Goal: Book appointment/travel/reservation

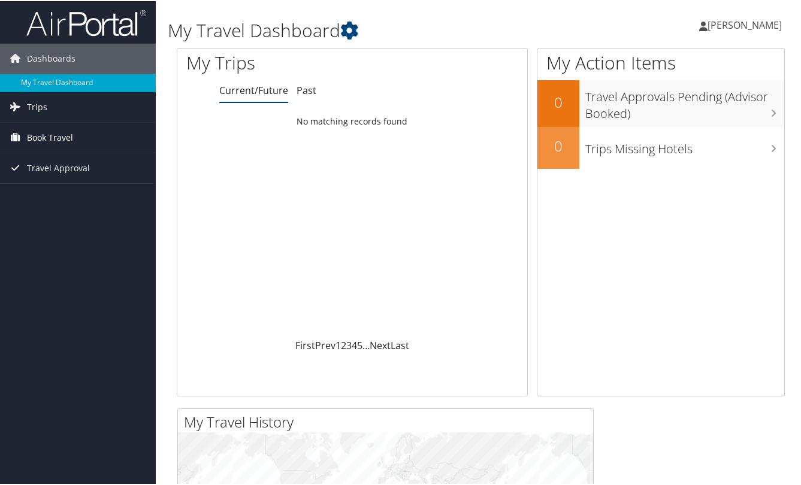
click at [60, 138] on span "Book Travel" at bounding box center [50, 137] width 46 height 30
click at [36, 108] on span "Trips" at bounding box center [37, 106] width 20 height 30
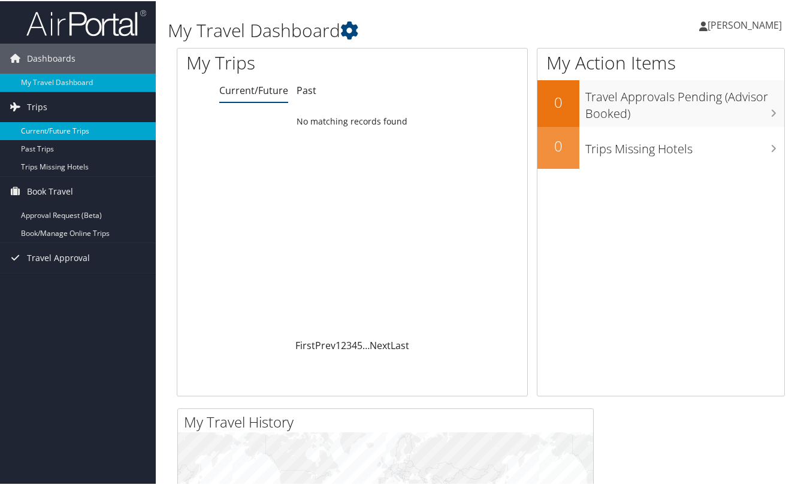
click at [43, 131] on link "Current/Future Trips" at bounding box center [78, 130] width 156 height 18
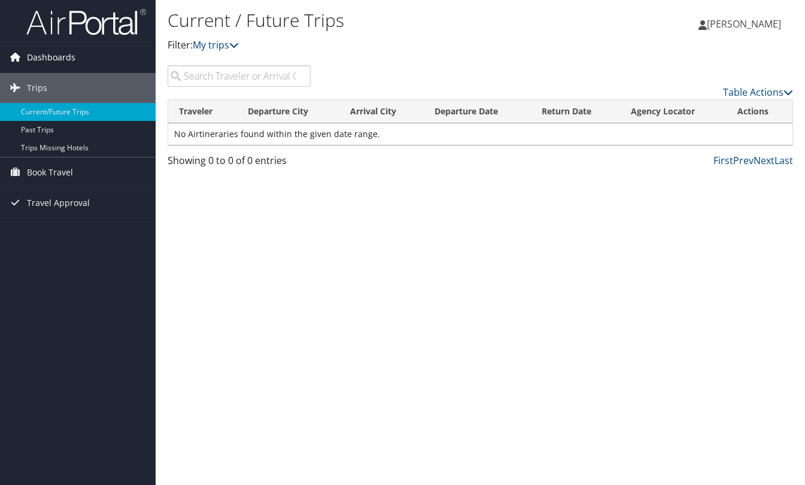
click at [44, 59] on span "Dashboards" at bounding box center [51, 58] width 49 height 30
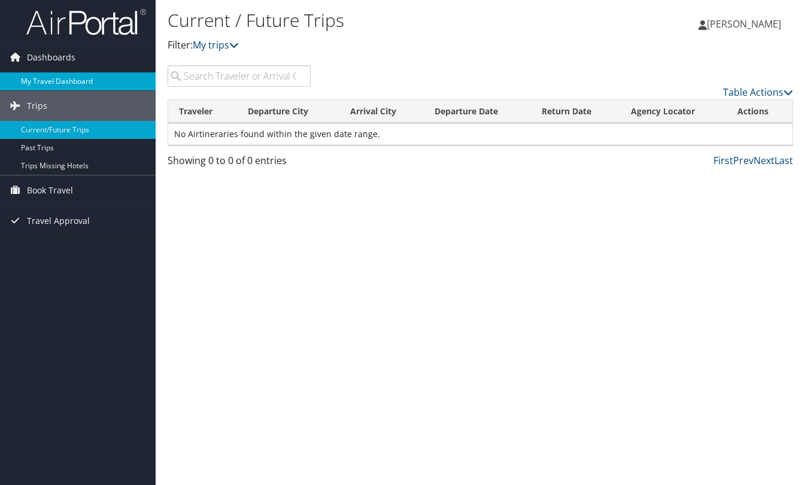
click at [49, 80] on link "My Travel Dashboard" at bounding box center [78, 81] width 156 height 18
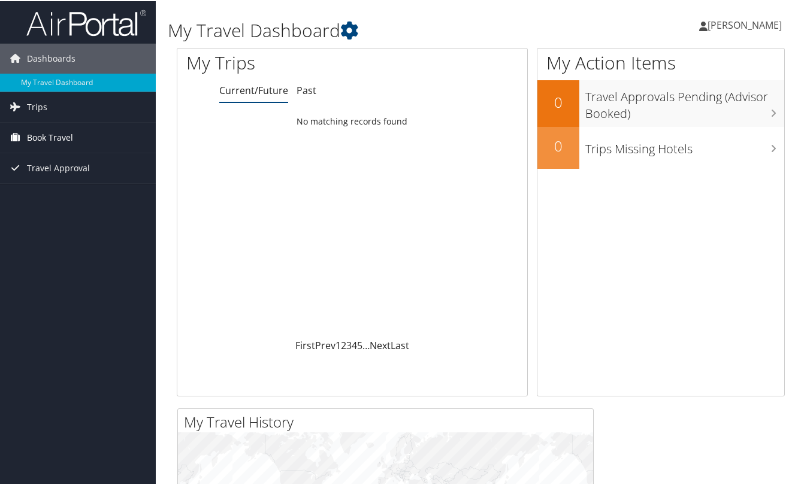
click at [37, 138] on span "Book Travel" at bounding box center [50, 137] width 46 height 30
click at [44, 157] on link "Approval Request (Beta)" at bounding box center [78, 160] width 156 height 18
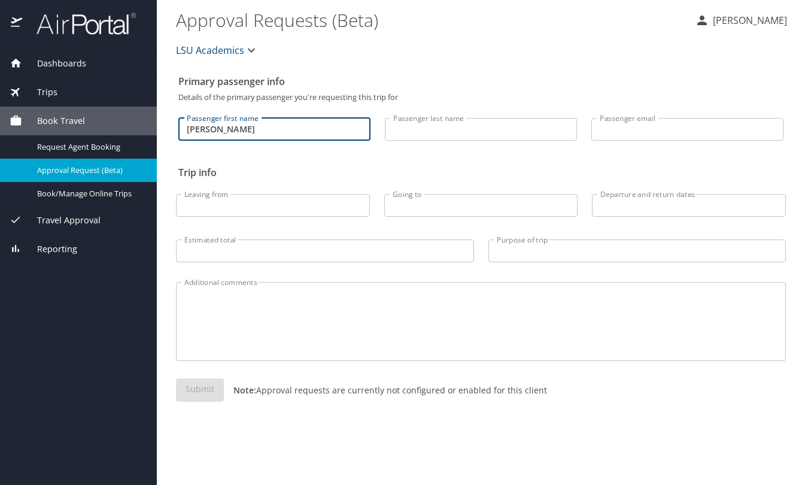
type input "Michael"
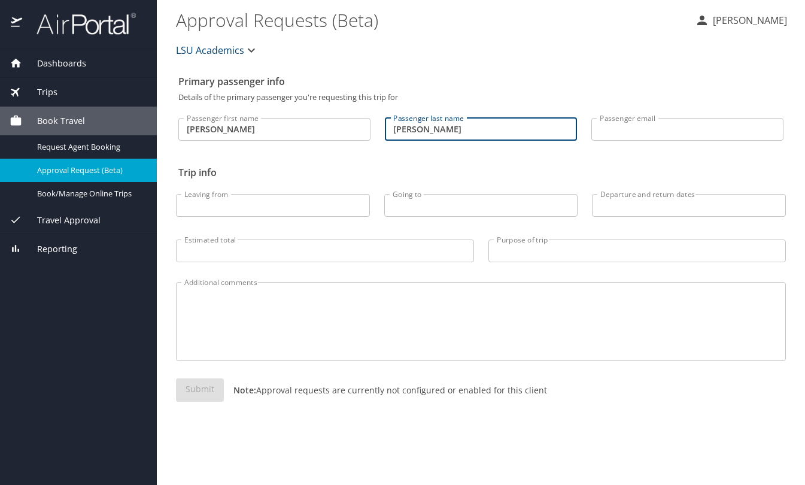
type input "Rabalais"
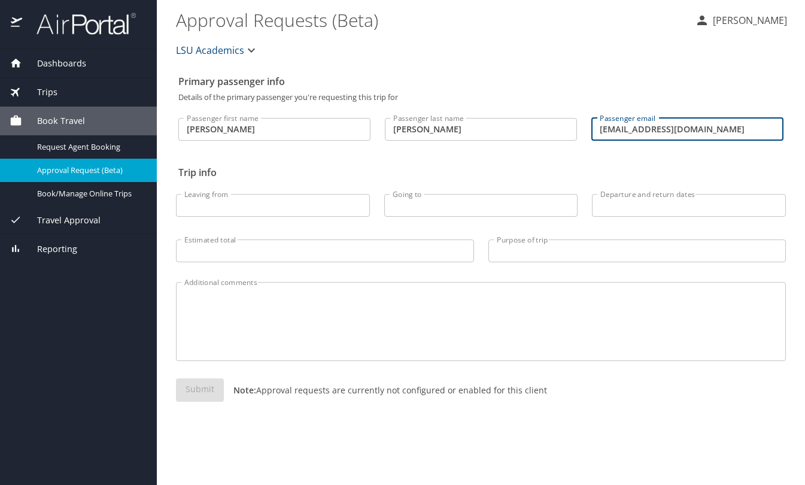
type input "[EMAIL_ADDRESS][DOMAIN_NAME]"
click at [293, 214] on input "Leaving from" at bounding box center [273, 205] width 194 height 23
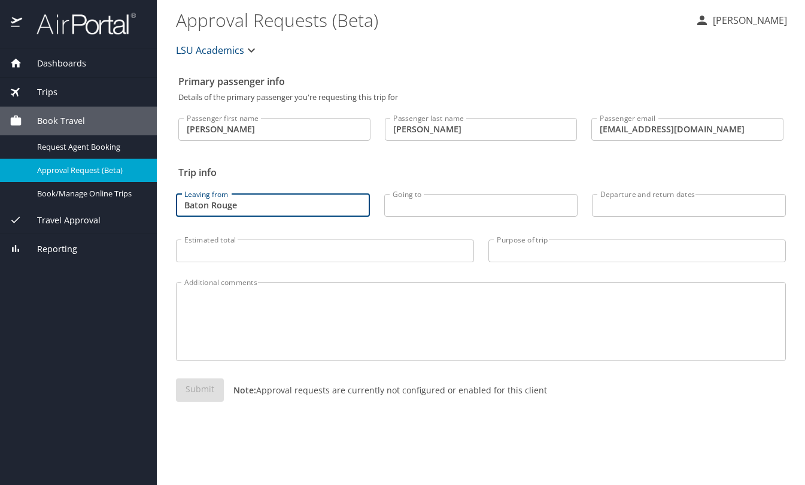
type input "Baton Rouge"
click at [457, 205] on input "Going to" at bounding box center [481, 205] width 194 height 23
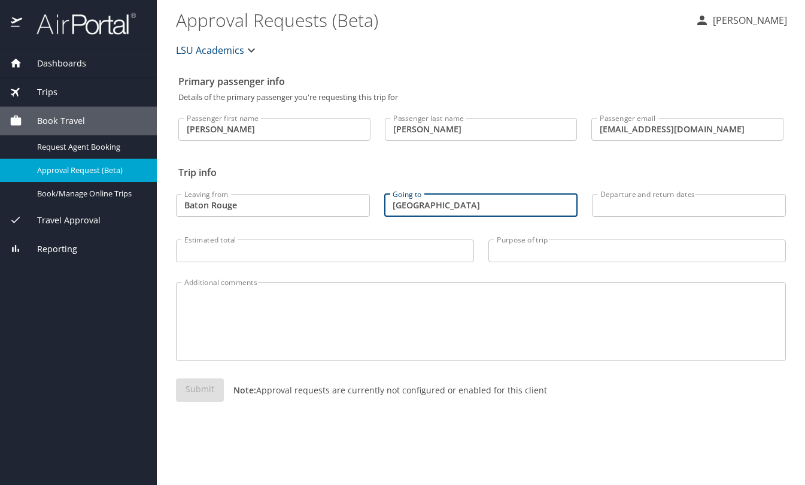
type input "[GEOGRAPHIC_DATA]"
click at [608, 208] on input "Departure and return dates" at bounding box center [689, 205] width 194 height 23
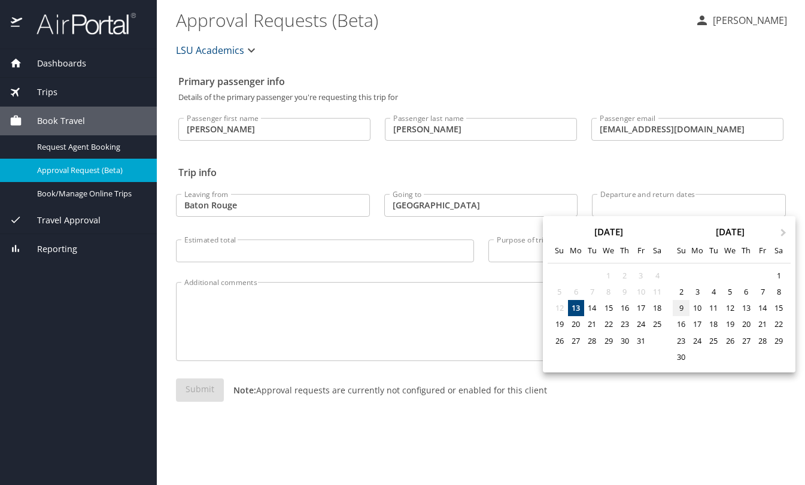
click at [683, 311] on div "9" at bounding box center [681, 308] width 16 height 16
click at [745, 313] on div "13" at bounding box center [746, 308] width 16 height 16
type input "11/09/2025 🠦 11/13/2025"
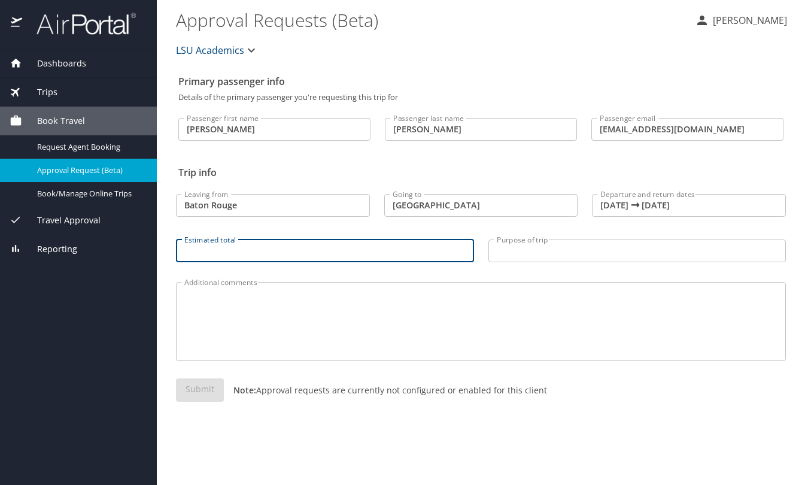
click at [253, 254] on input "Estimated total" at bounding box center [325, 251] width 298 height 23
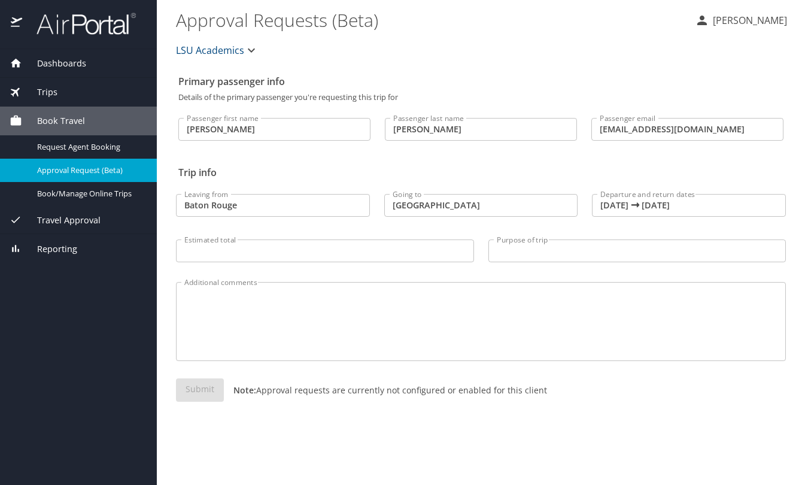
click at [56, 120] on span "Book Travel" at bounding box center [53, 120] width 63 height 13
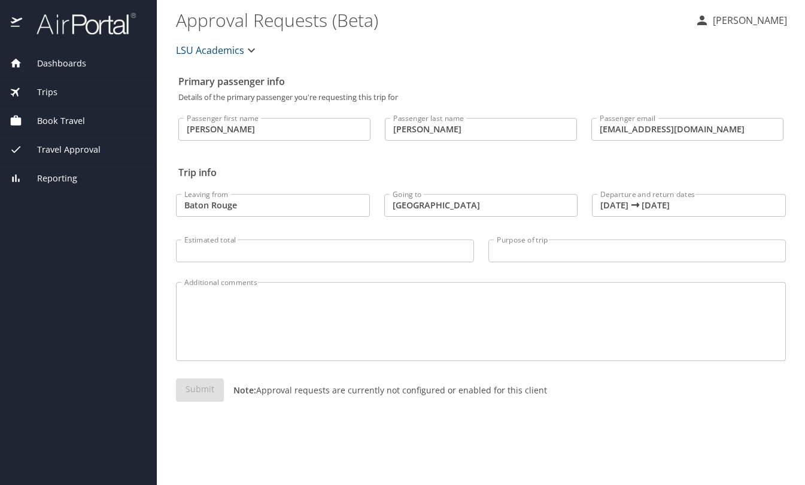
click at [56, 120] on span "Book Travel" at bounding box center [53, 120] width 63 height 13
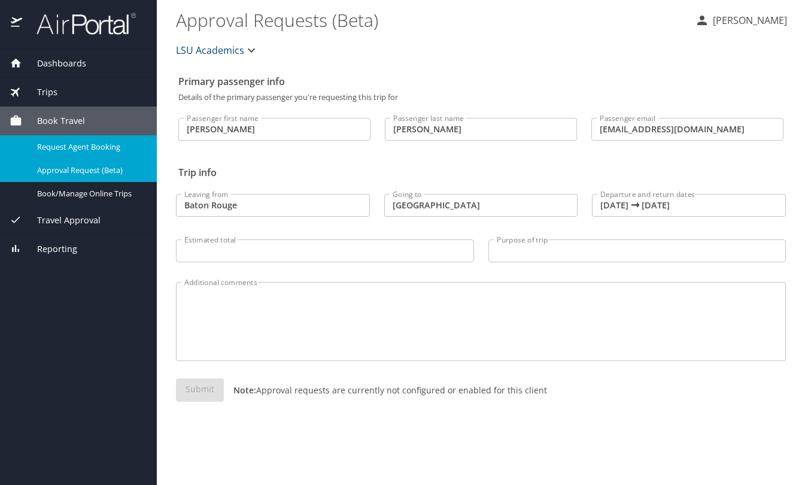
click at [61, 146] on span "Request Agent Booking" at bounding box center [89, 146] width 105 height 11
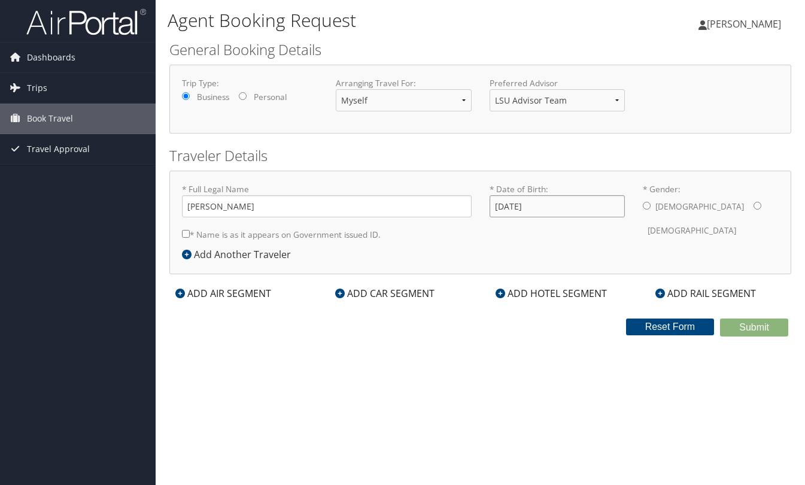
type input "[DATE]"
click at [649, 208] on input "* Gender: [DEMOGRAPHIC_DATA] [DEMOGRAPHIC_DATA]" at bounding box center [647, 206] width 8 height 8
radio input "true"
click at [286, 239] on label "* Name is as it appears on Government issued ID." at bounding box center [281, 234] width 199 height 22
click at [190, 238] on input "* Name is as it appears on Government issued ID." at bounding box center [186, 234] width 8 height 8
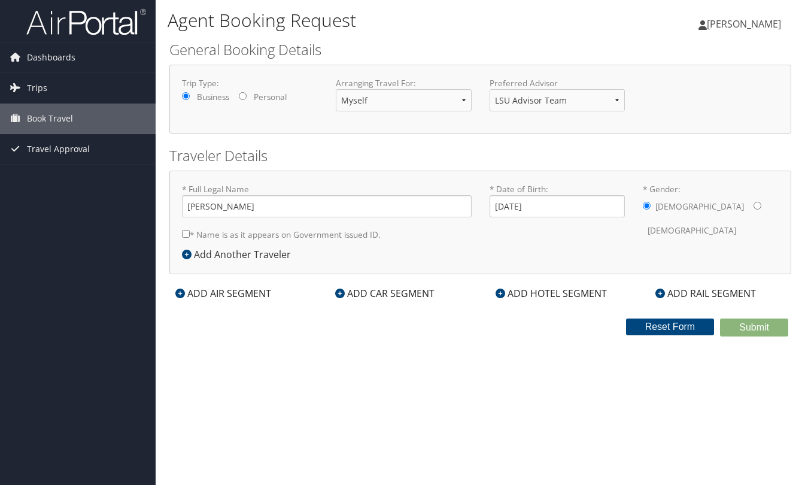
checkbox input "true"
click at [211, 296] on div "ADD AIR SEGMENT" at bounding box center [223, 293] width 108 height 14
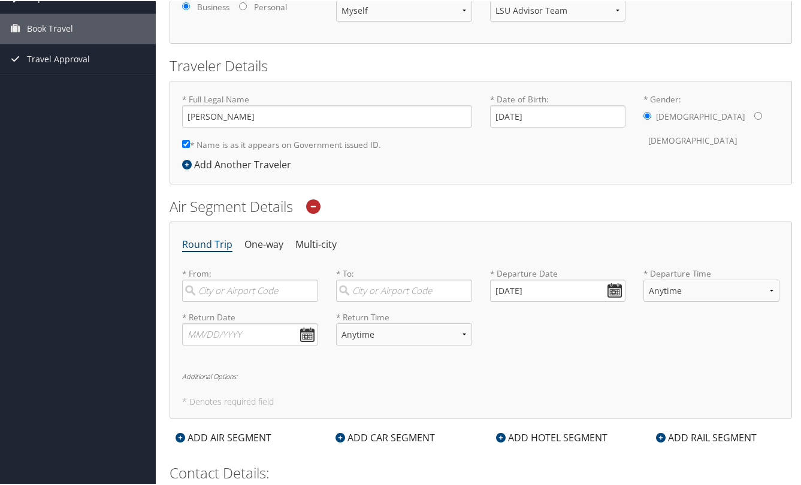
scroll to position [200, 0]
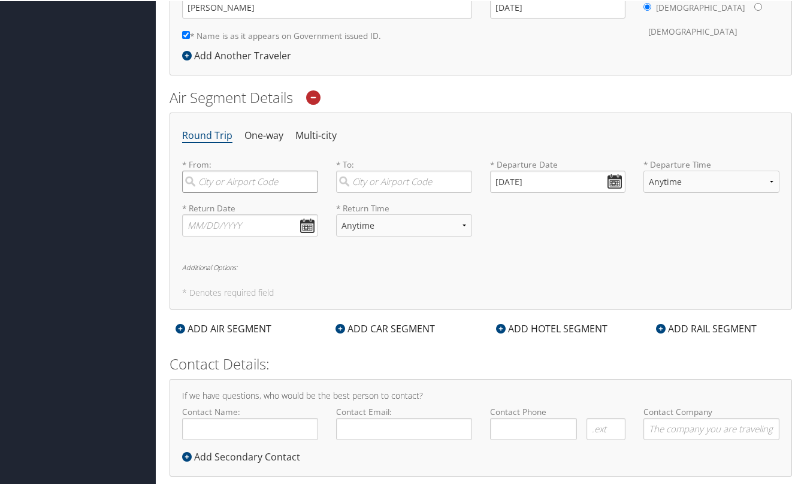
click at [223, 184] on input "search" at bounding box center [250, 180] width 136 height 22
type input "Baton Rouge"
click at [393, 175] on input "search" at bounding box center [404, 180] width 136 height 22
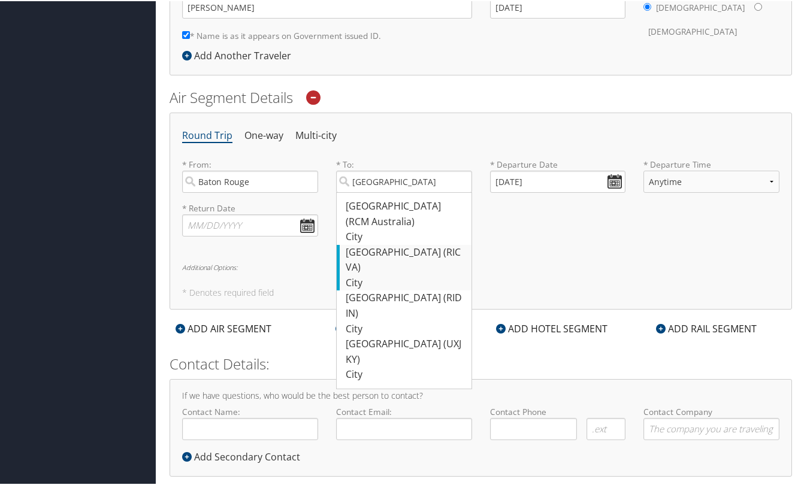
click at [401, 245] on div "Richmond (RIC VA)" at bounding box center [405, 259] width 120 height 31
click at [401, 192] on input "Richmond" at bounding box center [404, 180] width 136 height 22
type input "Richmond (RIC VA)"
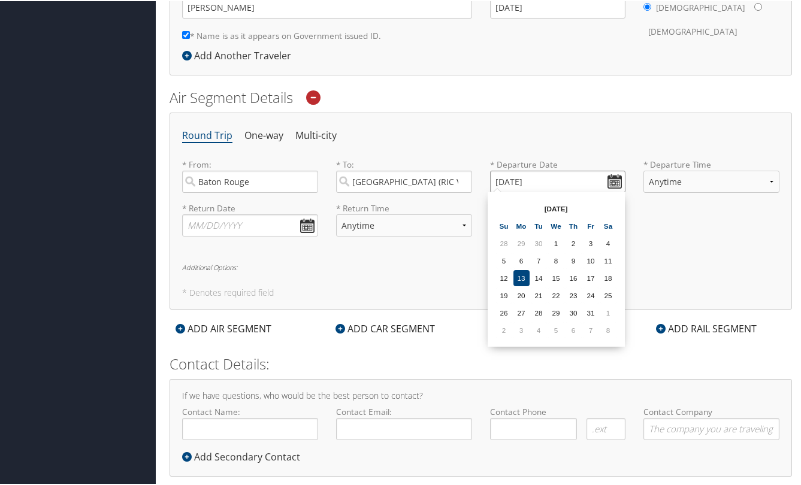
click at [564, 178] on input "10/13/2025" at bounding box center [558, 180] width 136 height 22
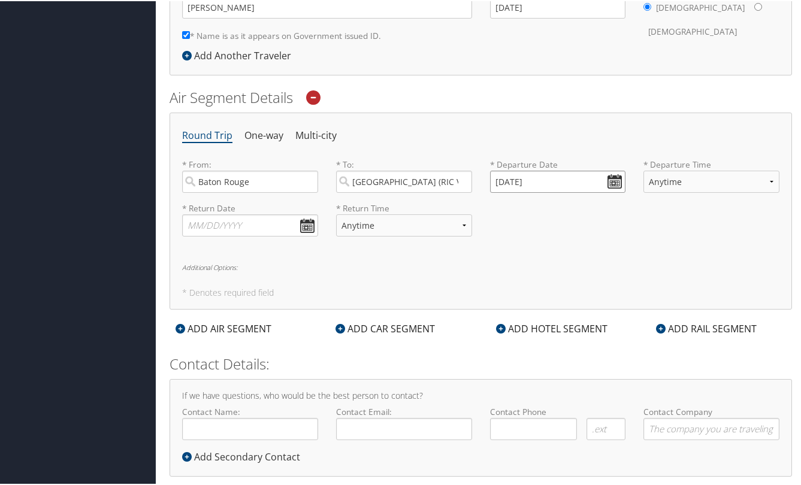
click at [611, 183] on input "10/13/2025" at bounding box center [558, 180] width 136 height 22
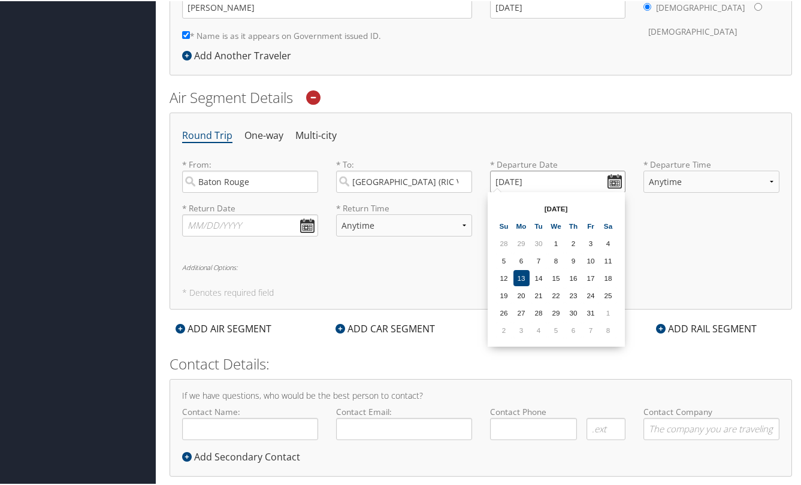
click at [611, 183] on input "10/13/2025" at bounding box center [558, 180] width 136 height 22
click at [608, 208] on th at bounding box center [608, 207] width 16 height 16
click at [506, 275] on td "9" at bounding box center [504, 277] width 16 height 16
type input "11/09/2025"
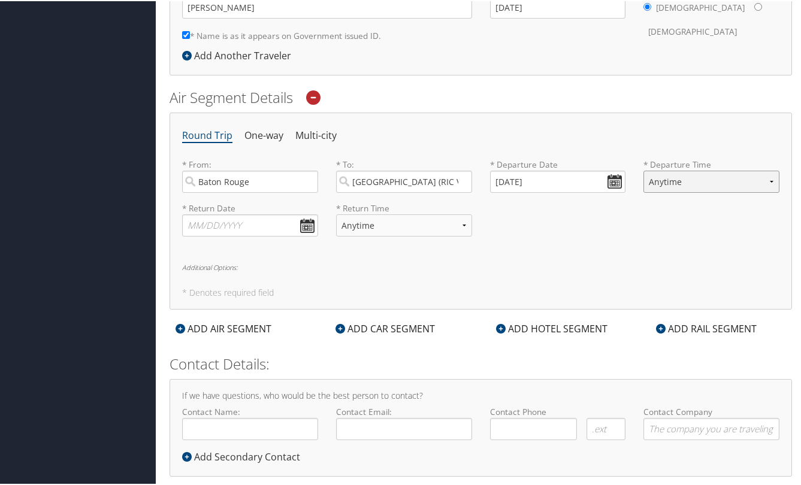
select select "2:00 PM"
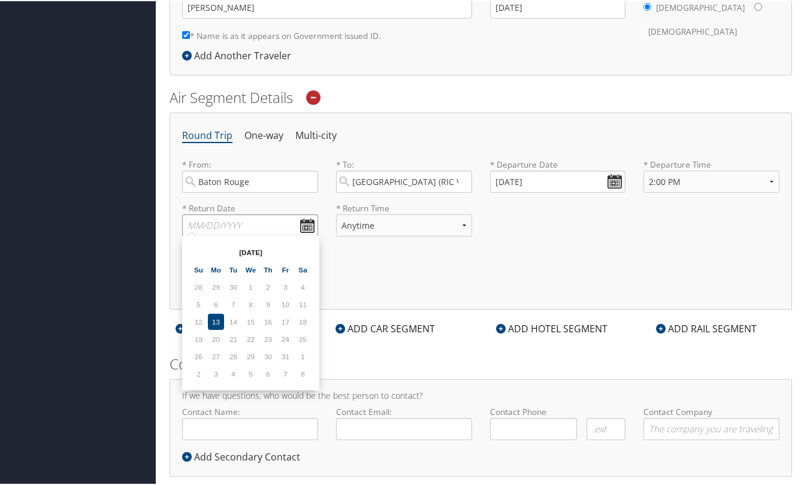
click at [220, 222] on input "text" at bounding box center [250, 224] width 136 height 22
click at [307, 248] on th at bounding box center [303, 251] width 16 height 16
click at [274, 325] on td "13" at bounding box center [268, 321] width 16 height 16
type input "11/13/2025"
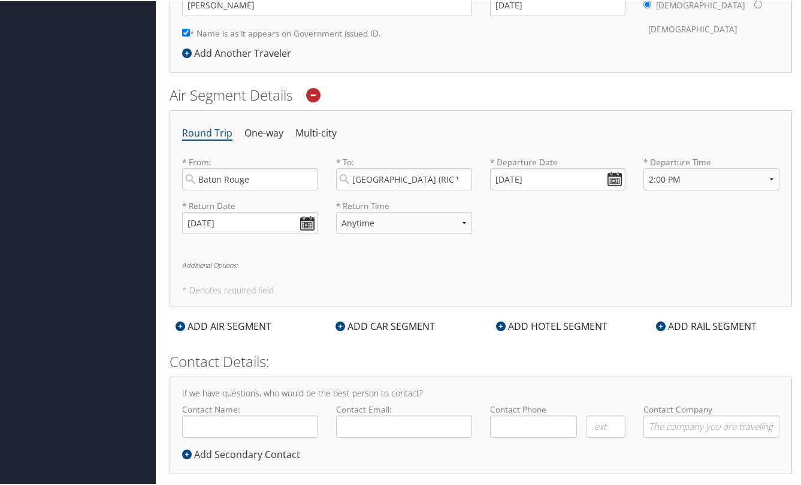
scroll to position [212, 0]
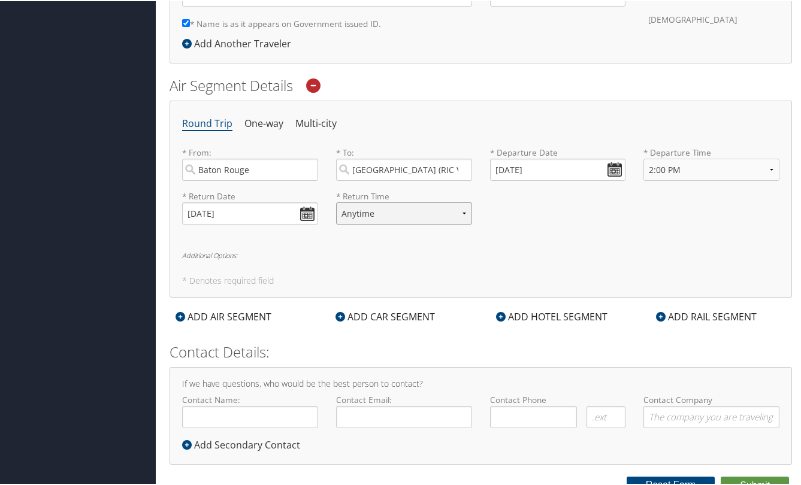
select select "12PM-5PM"
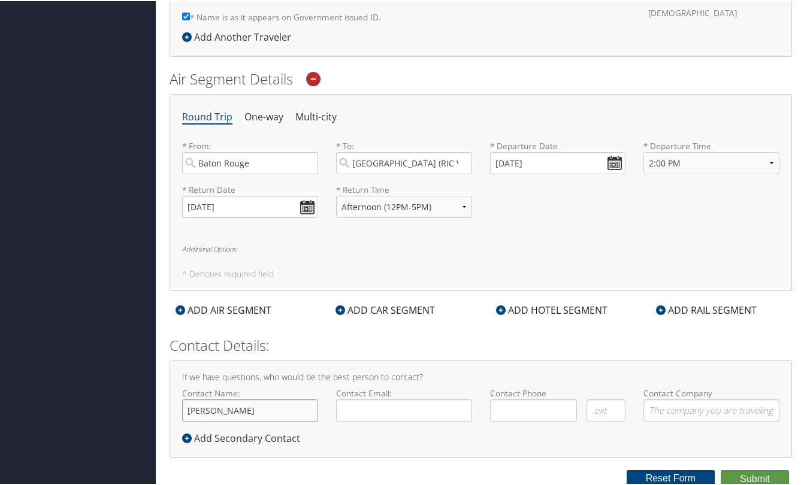
type input "[PERSON_NAME]"
type input "mrabalais@lsu.edu"
type input "(225) 362-4759"
click at [620, 434] on div "If we have questions, who would be the best person to contact? Contact Name: Mi…" at bounding box center [480, 408] width 622 height 98
click at [740, 471] on button "Submit" at bounding box center [754, 478] width 68 height 18
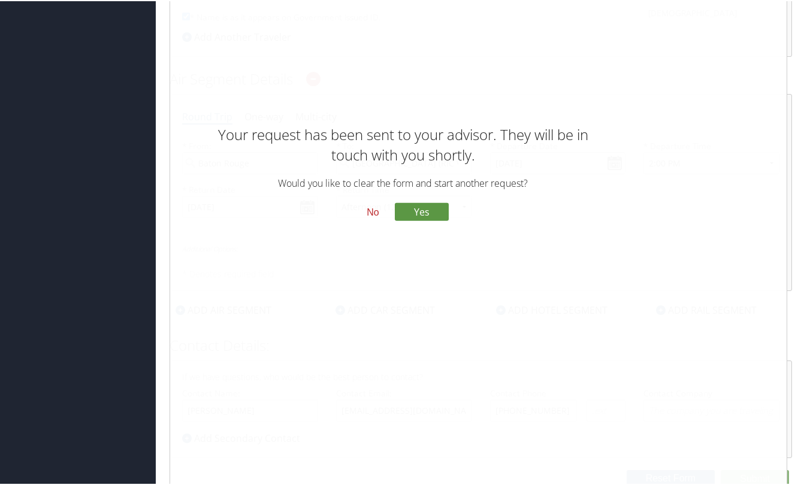
click at [371, 213] on button "No" at bounding box center [372, 211] width 31 height 20
